Goal: Task Accomplishment & Management: Use online tool/utility

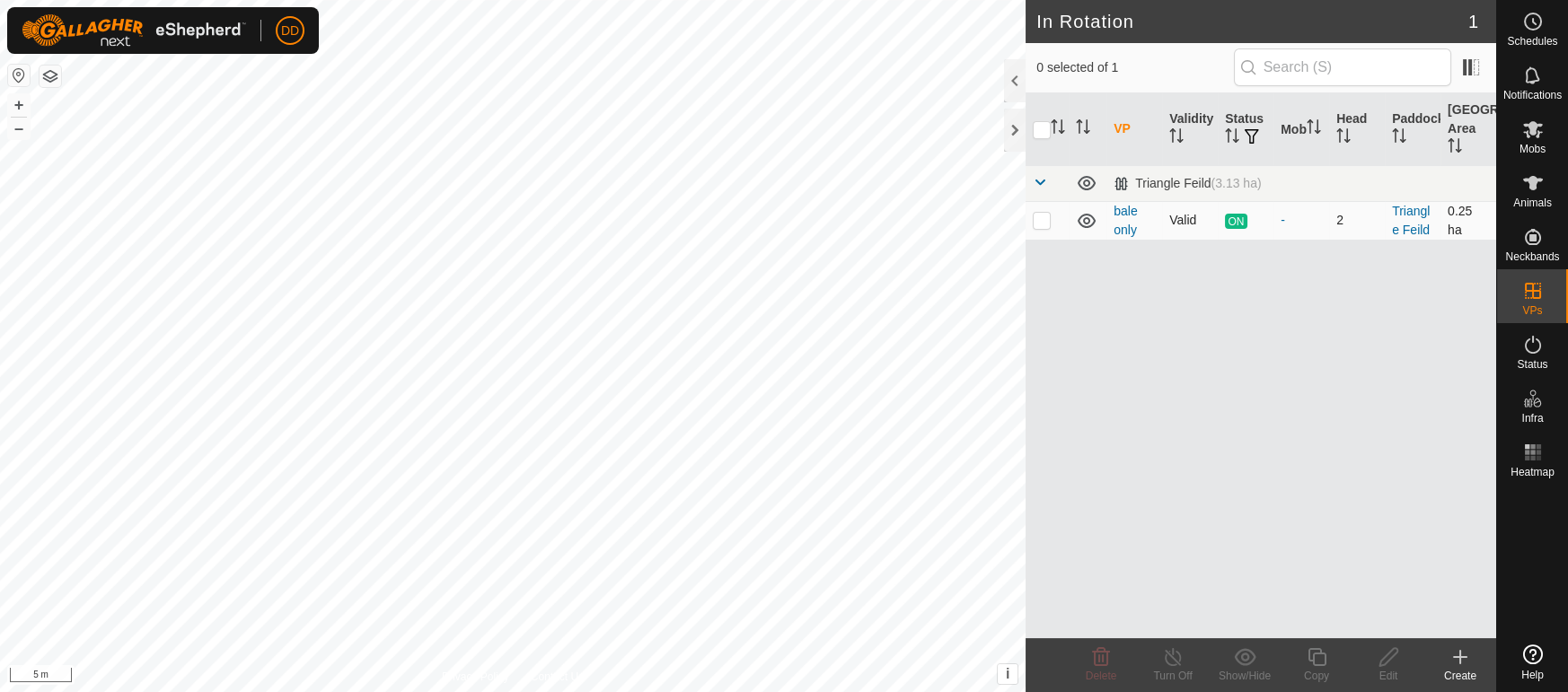
click at [1042, 222] on p-checkbox at bounding box center [1041, 221] width 18 height 15
checkbox input "true"
click at [1327, 664] on icon at bounding box center [1317, 657] width 22 height 21
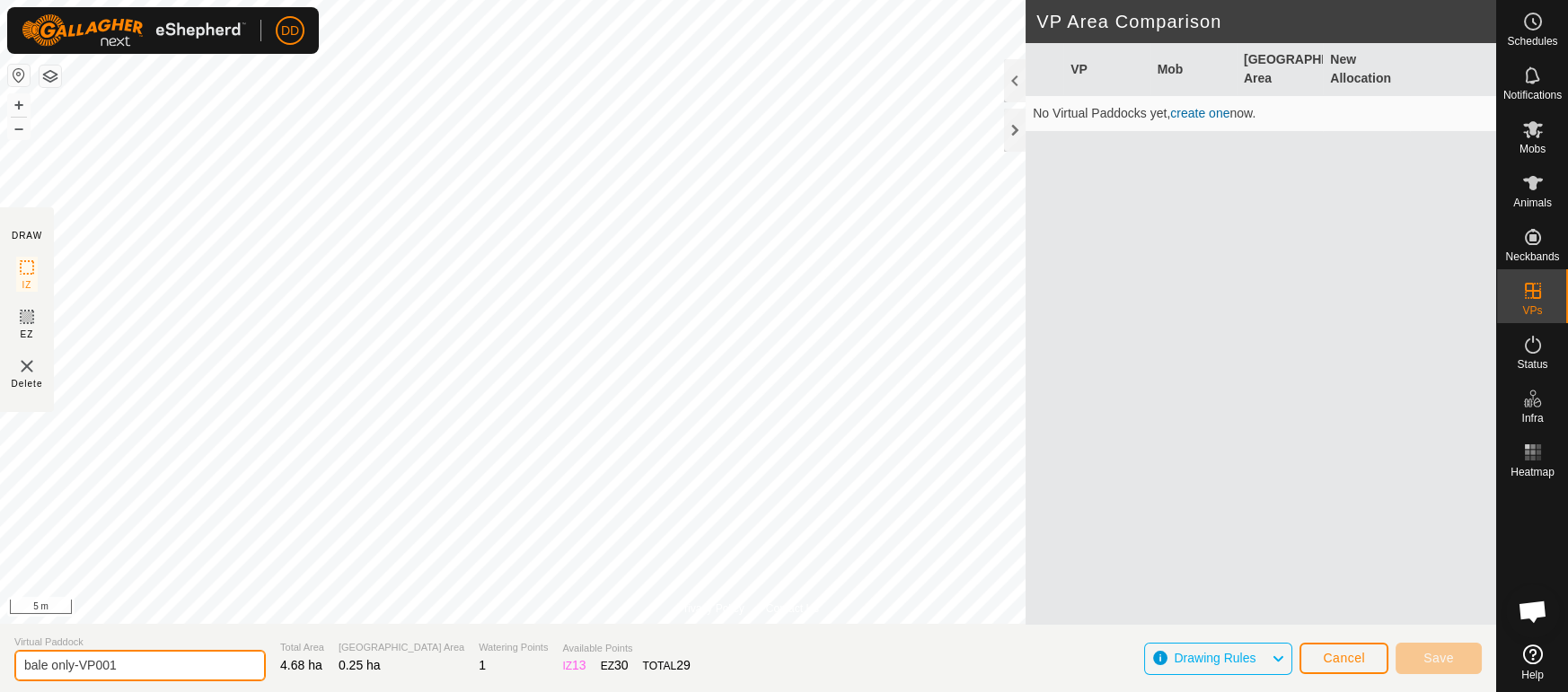
drag, startPoint x: 0, startPoint y: 663, endPoint x: 0, endPoint y: 650, distance: 13.0
click at [0, 650] on section "Virtual Paddock bale only-VP001 Total Area 4.68 ha Grazing Area 0.25 ha Waterin…" at bounding box center [748, 658] width 1497 height 68
type input "newbale"
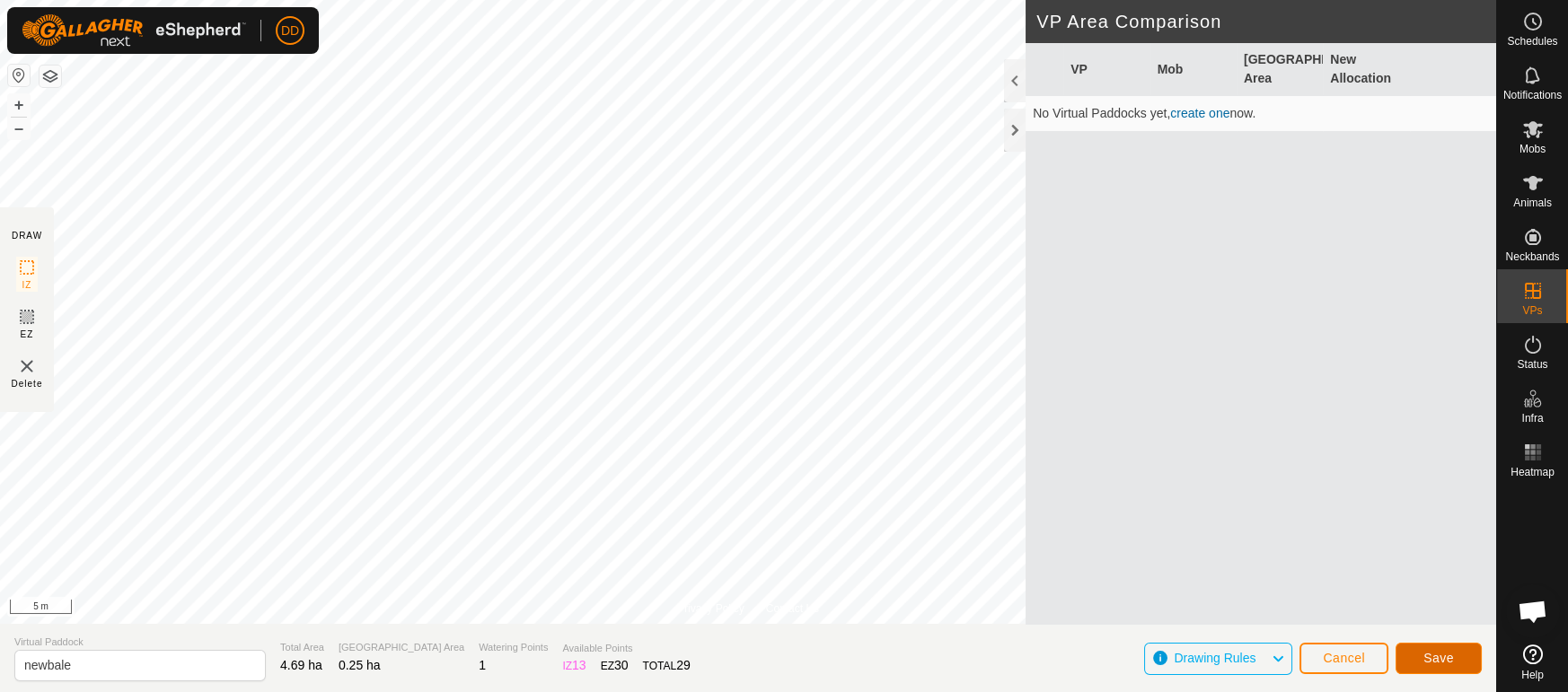
click at [1450, 653] on span "Save" at bounding box center [1439, 659] width 30 height 15
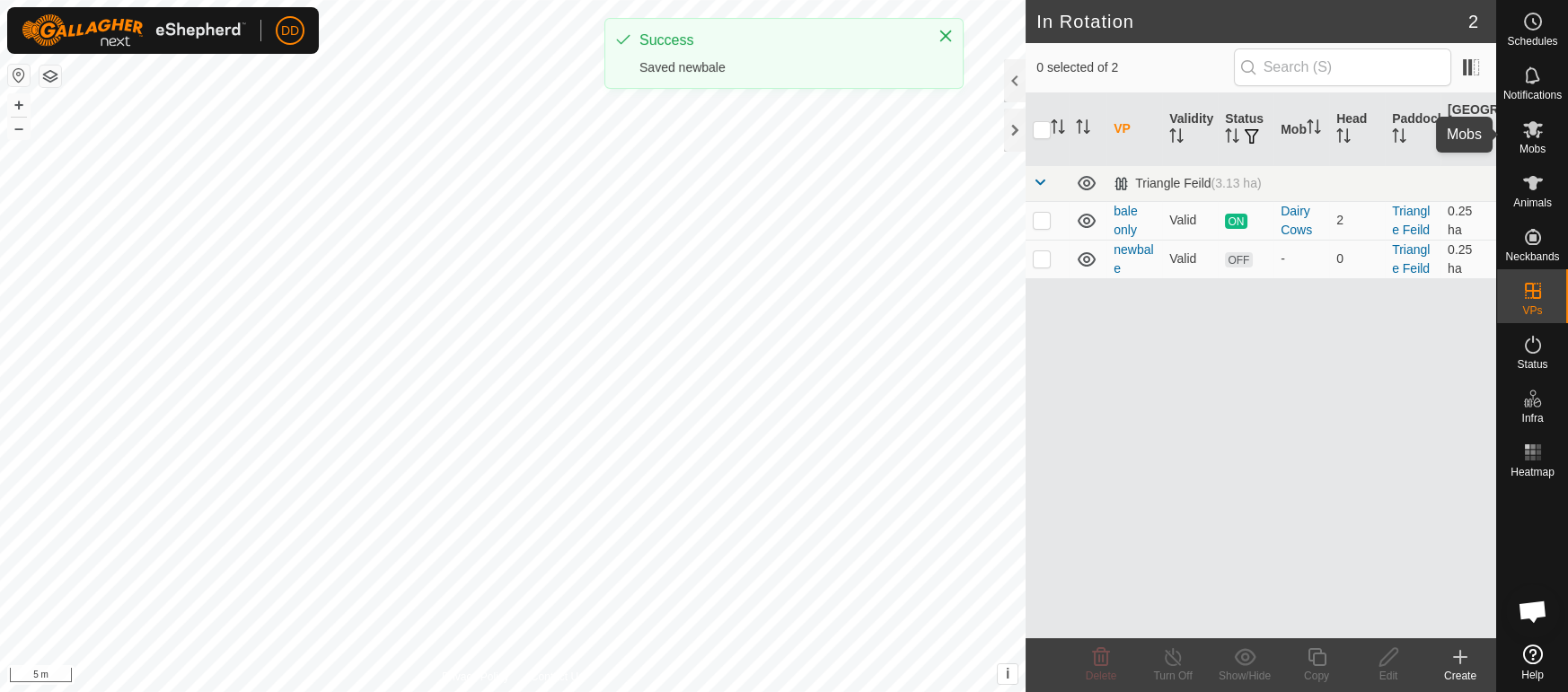
click at [1526, 134] on icon at bounding box center [1533, 128] width 21 height 21
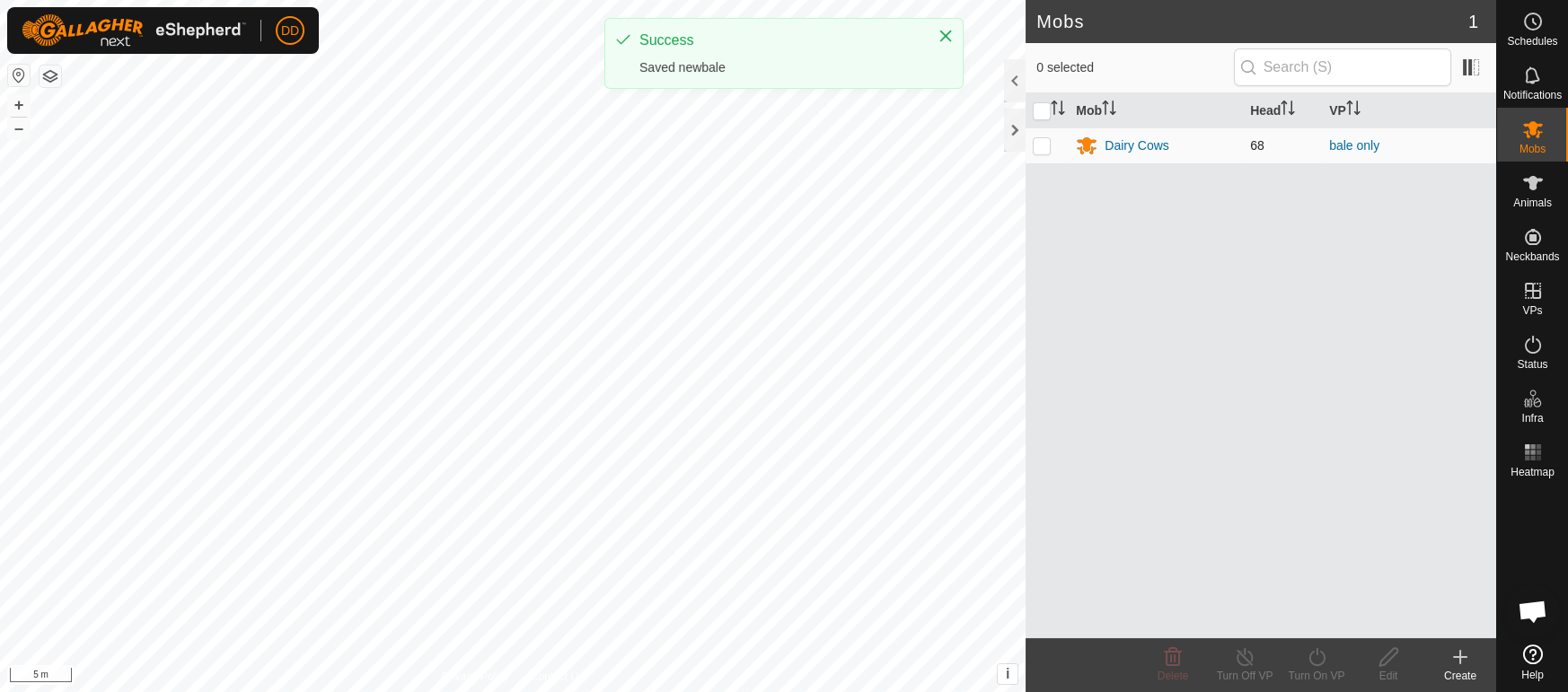
click at [1042, 143] on p-checkbox at bounding box center [1041, 146] width 18 height 15
checkbox input "true"
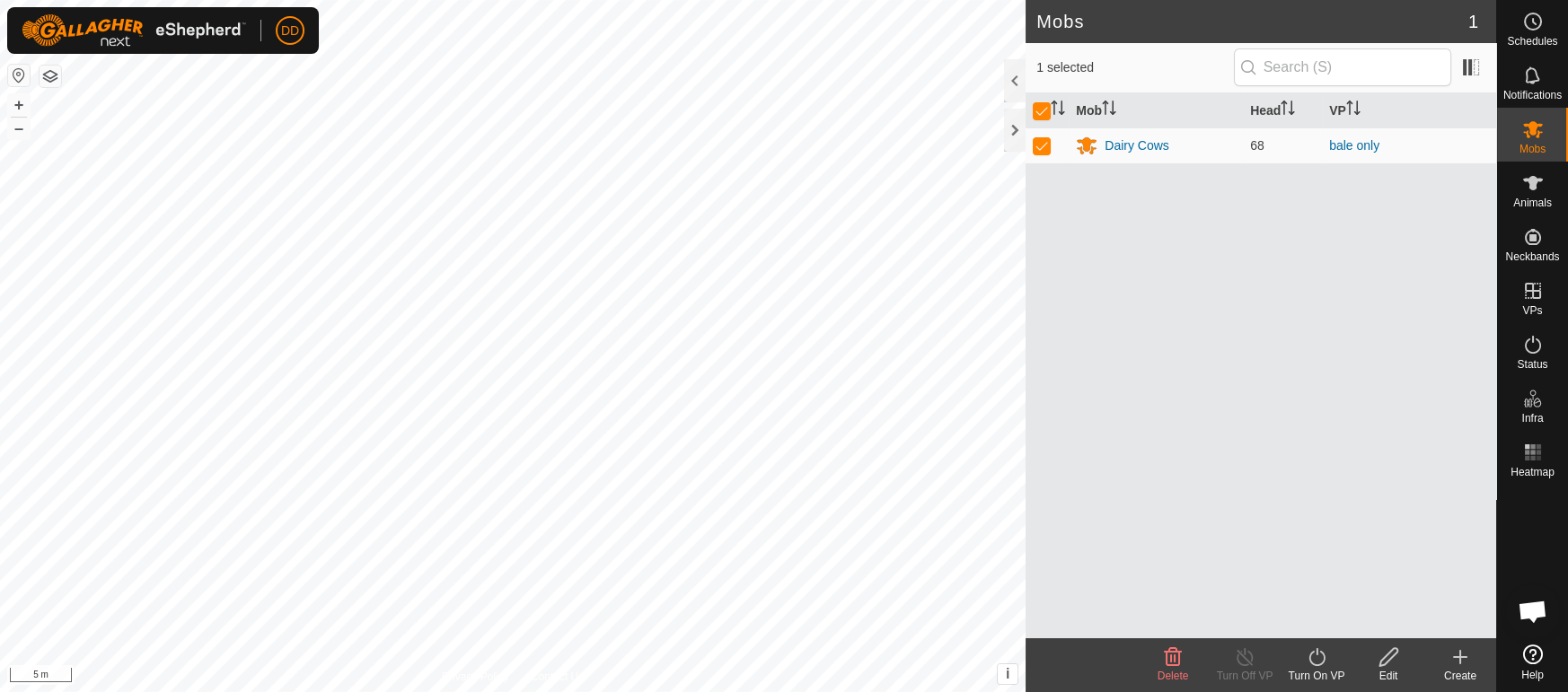
click at [1323, 652] on icon at bounding box center [1317, 657] width 22 height 21
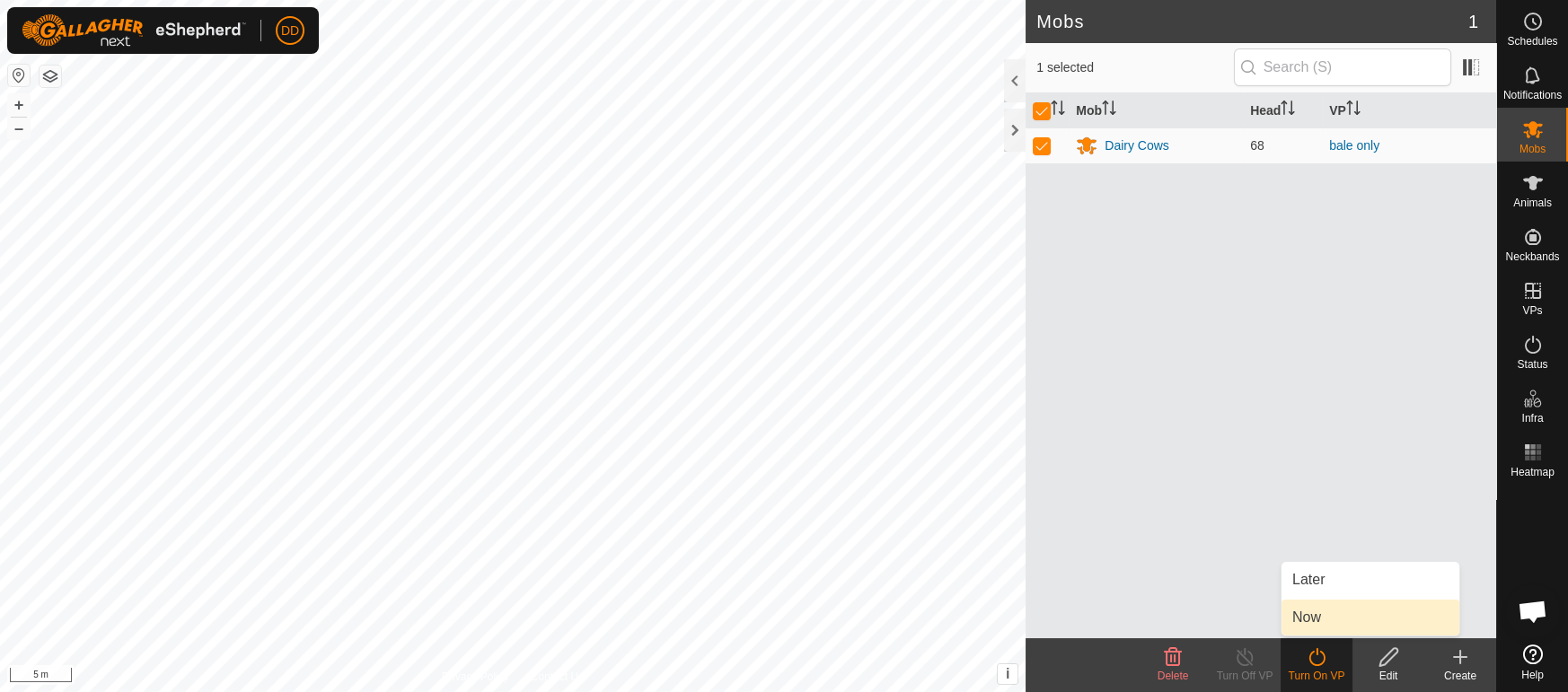
click at [1315, 626] on link "Now" at bounding box center [1371, 617] width 178 height 36
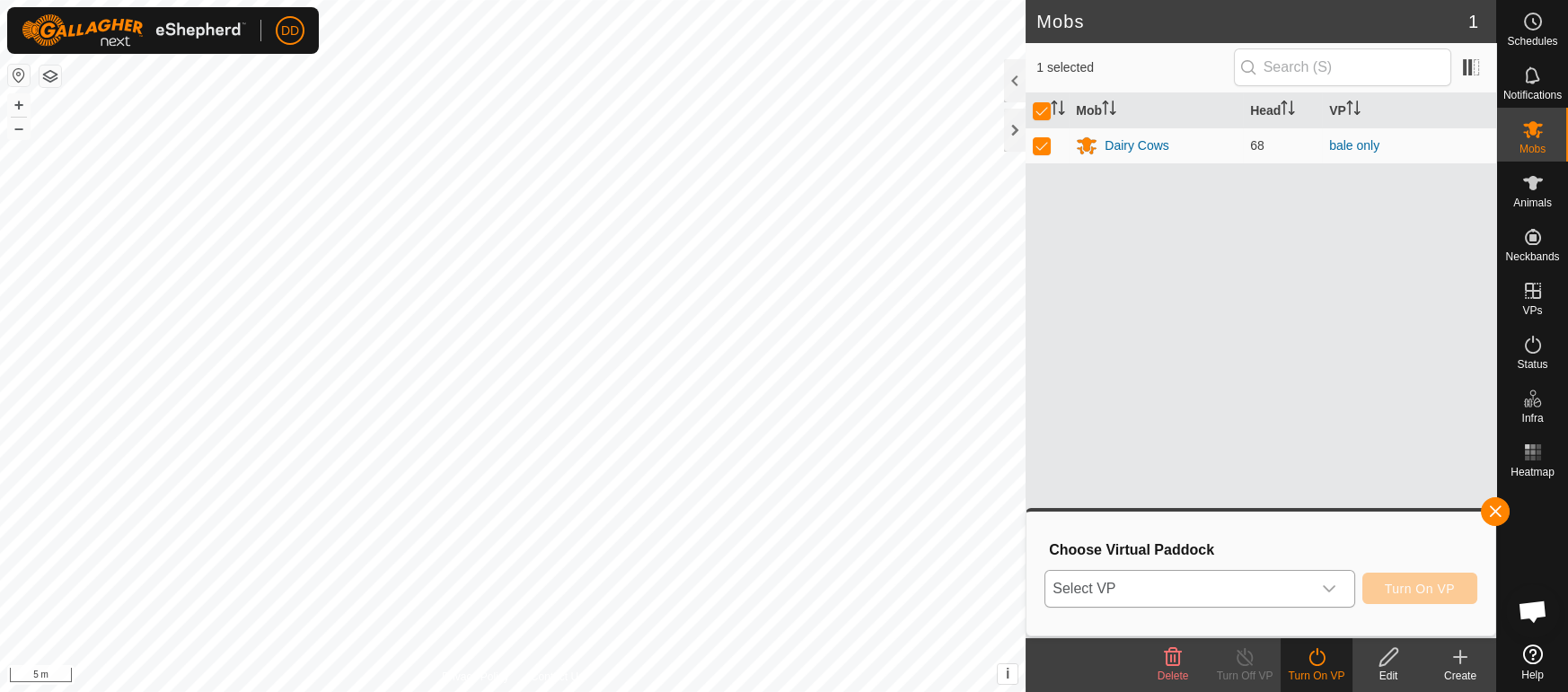
click at [1302, 587] on span "Select VP" at bounding box center [1178, 589] width 265 height 36
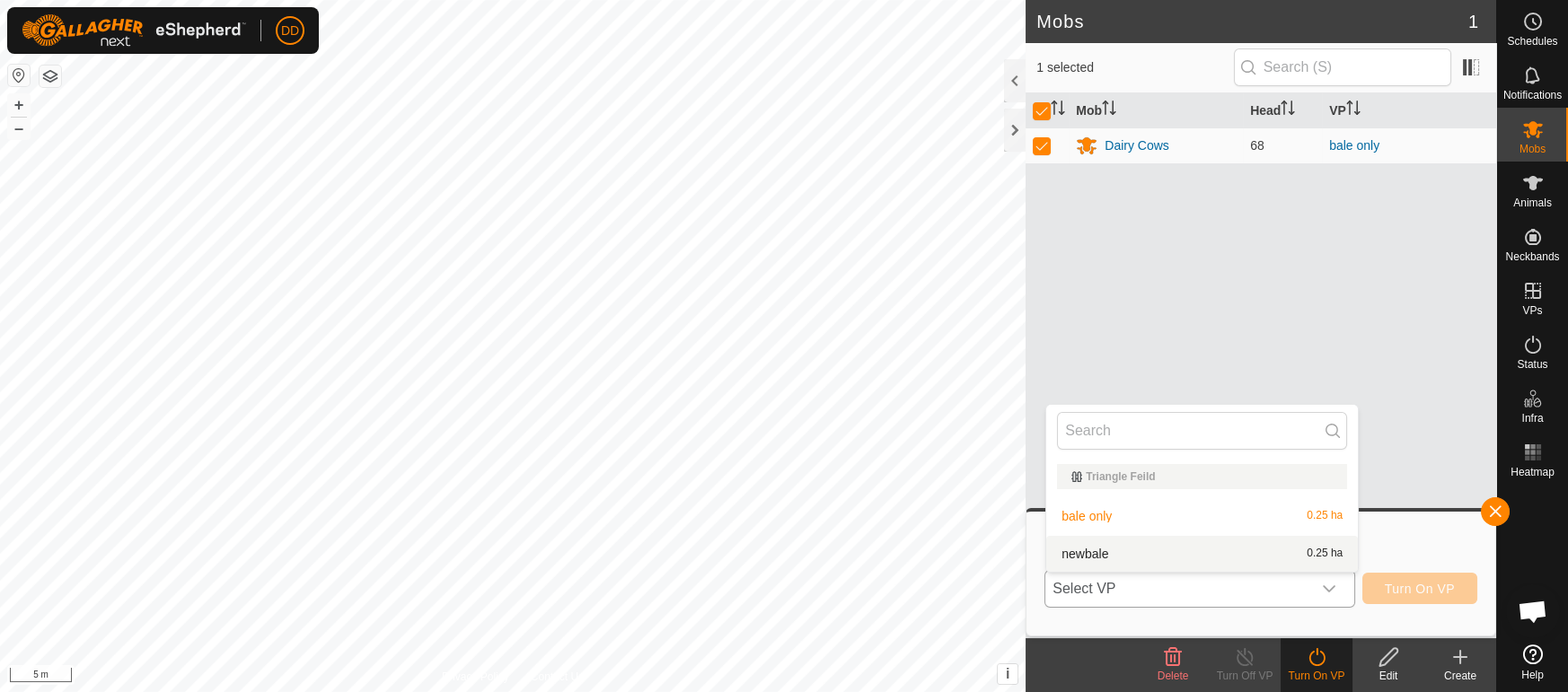
click at [1099, 556] on li "newbale 0.25 ha" at bounding box center [1203, 554] width 312 height 36
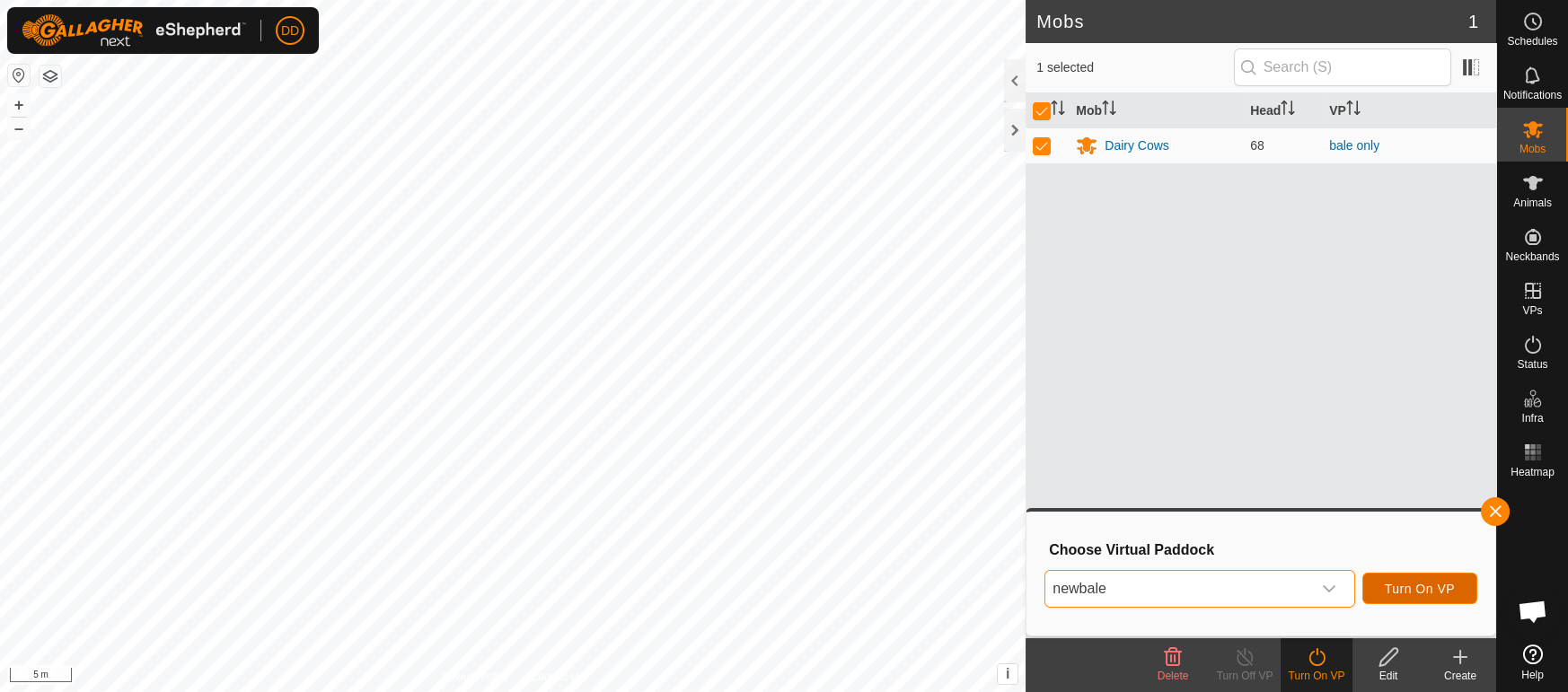
click at [1395, 582] on span "Turn On VP" at bounding box center [1420, 590] width 70 height 15
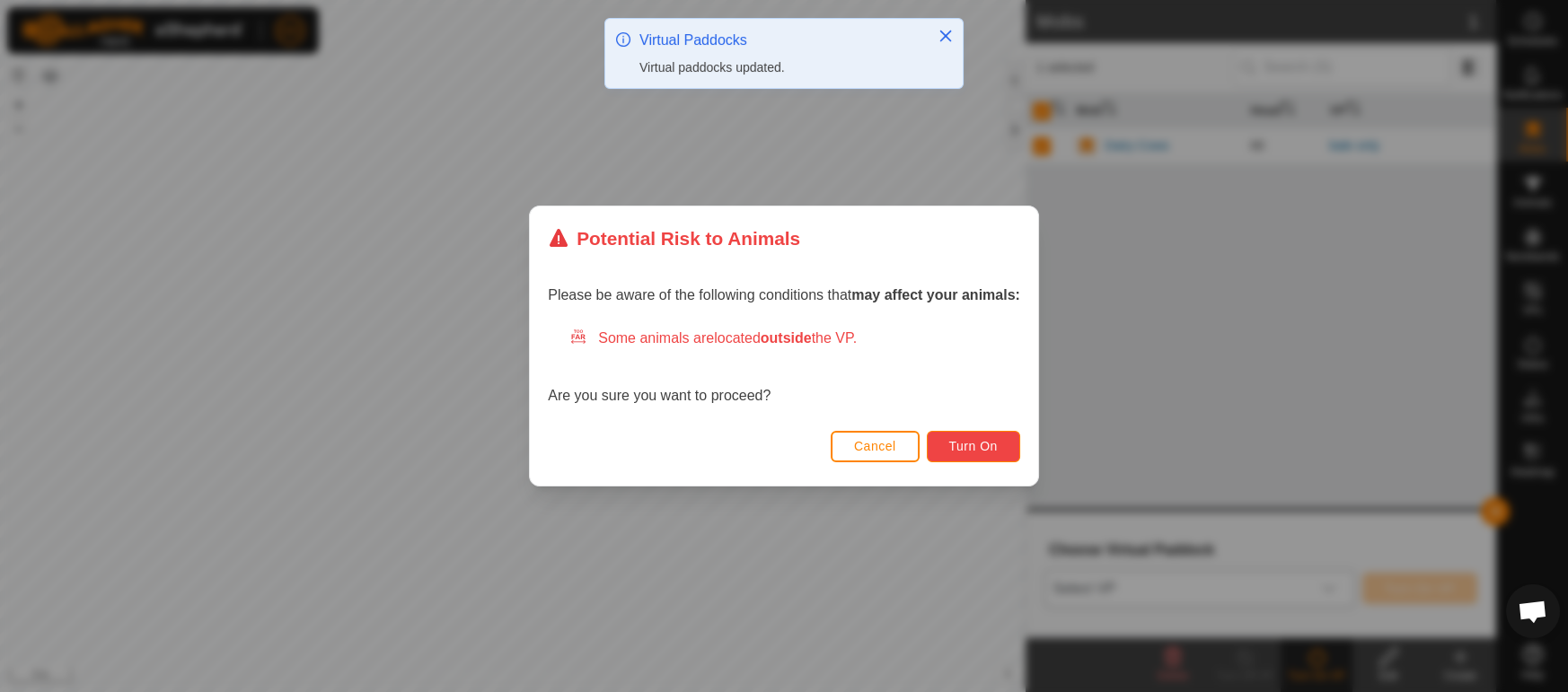
click at [967, 451] on span "Turn On" at bounding box center [974, 447] width 49 height 15
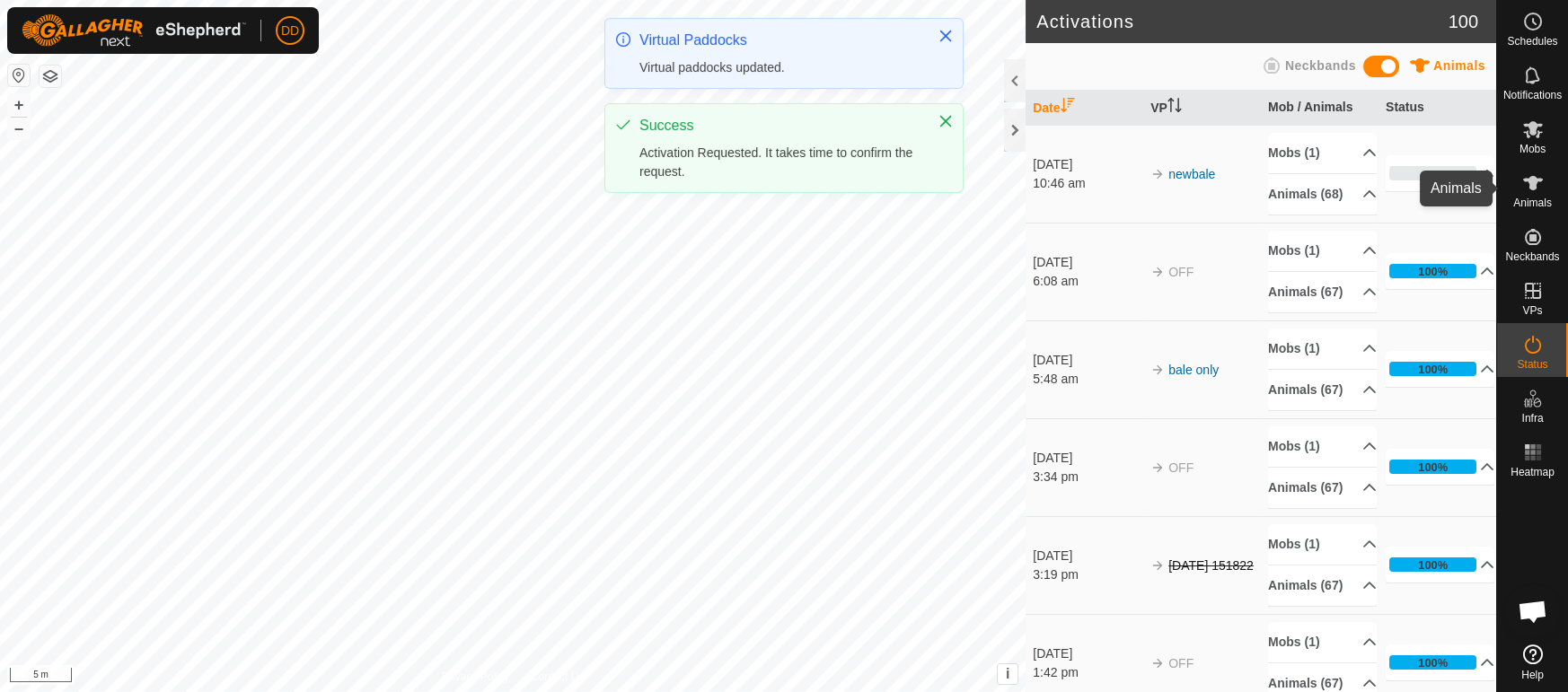
click at [1545, 194] on es-animals-svg-icon at bounding box center [1533, 183] width 32 height 29
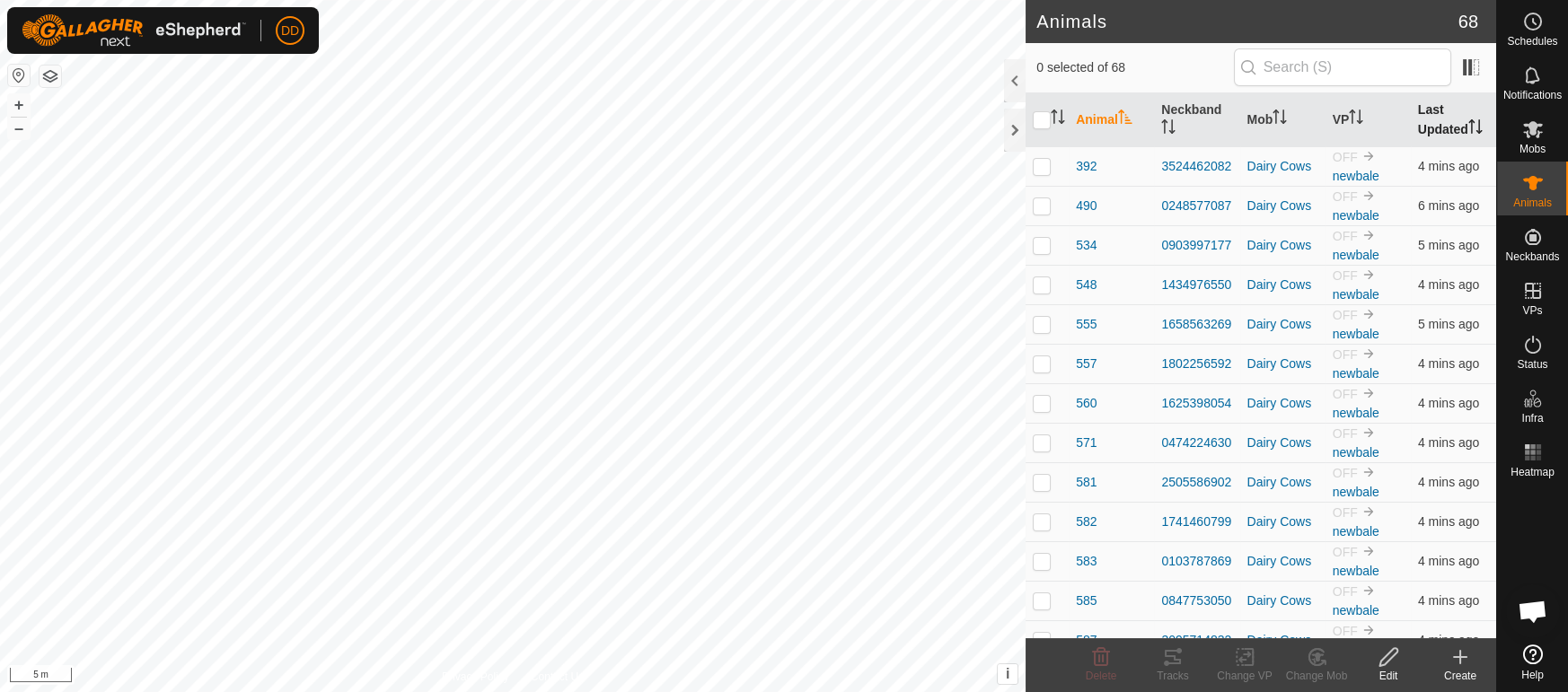
click at [1436, 121] on th "Last Updated" at bounding box center [1454, 120] width 85 height 54
